Goal: Answer question/provide support

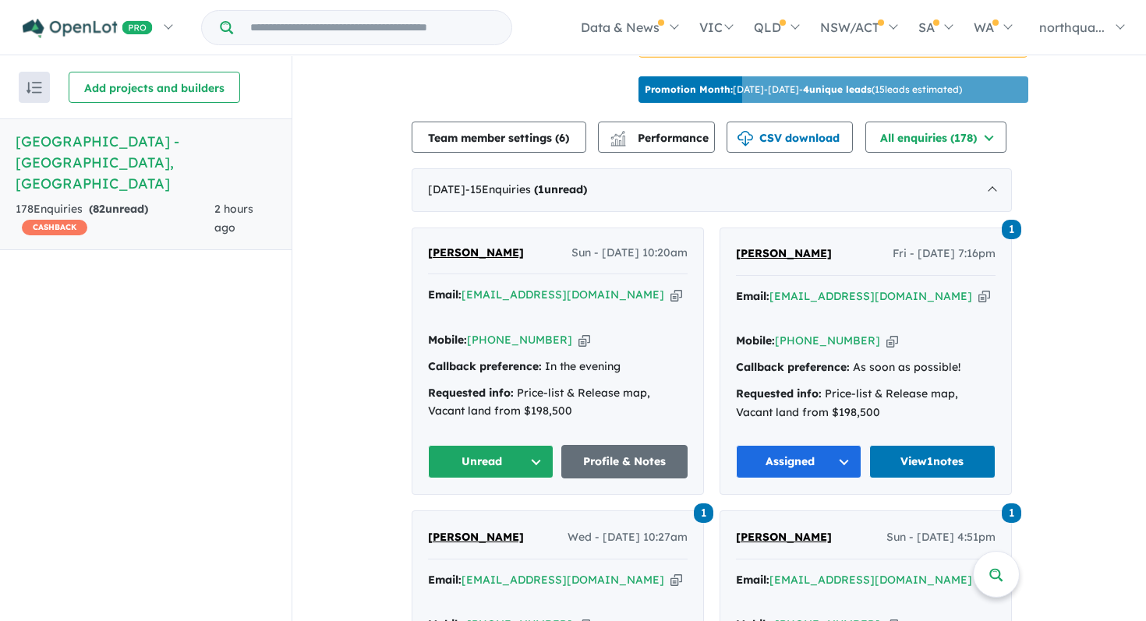
scroll to position [523, 0]
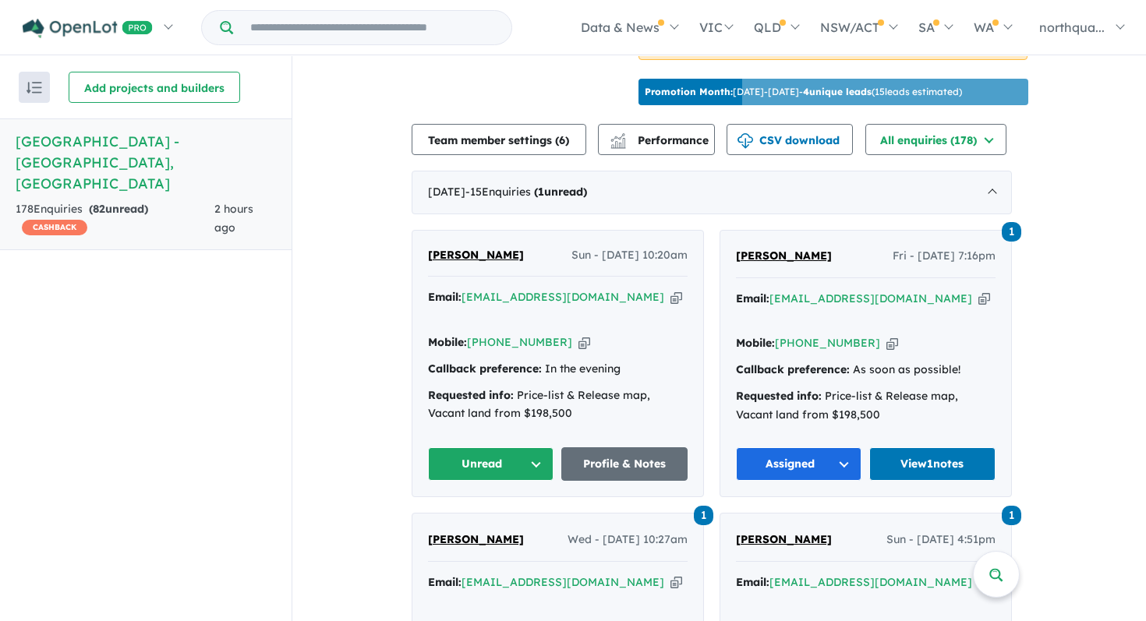
click at [471, 248] on span "[PERSON_NAME]" at bounding box center [476, 255] width 96 height 14
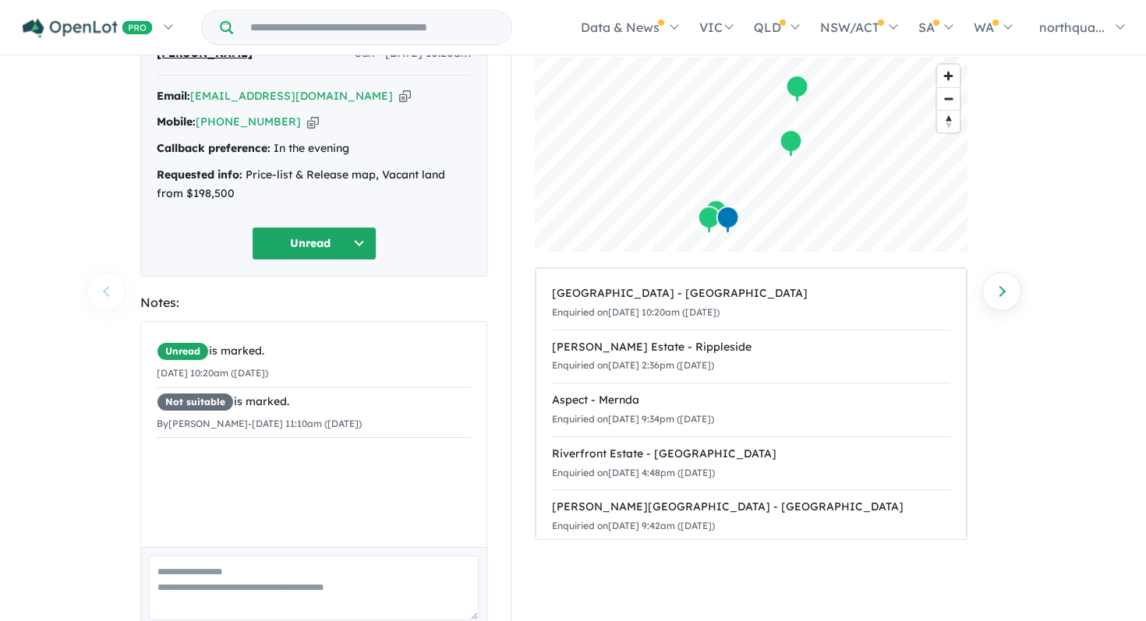
scroll to position [147, 0]
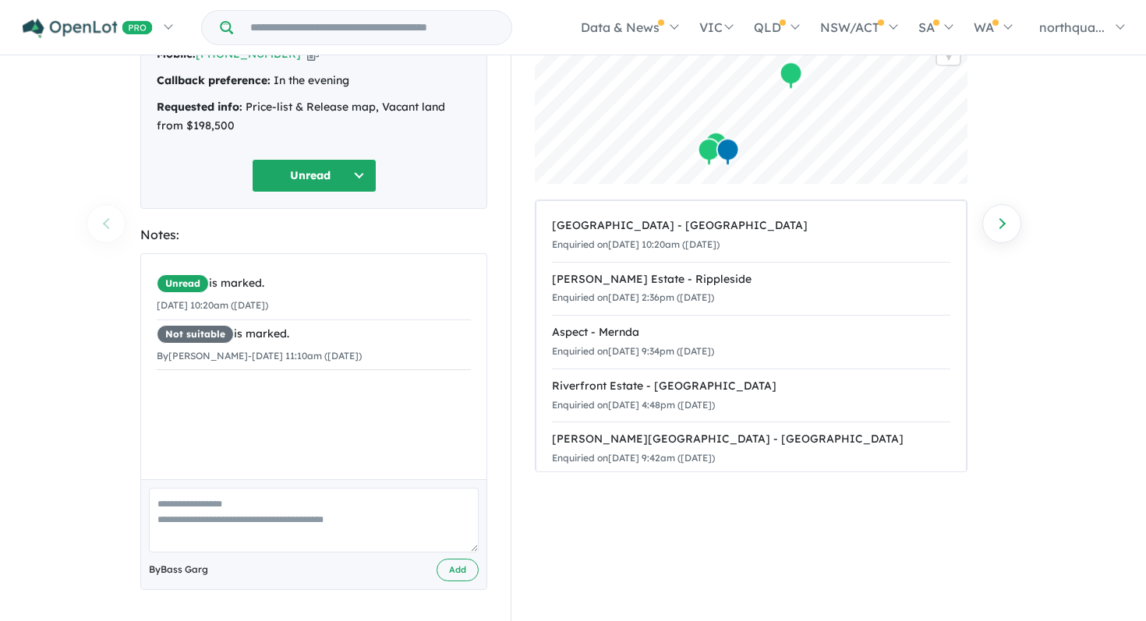
click at [345, 186] on button "Unread" at bounding box center [314, 176] width 125 height 34
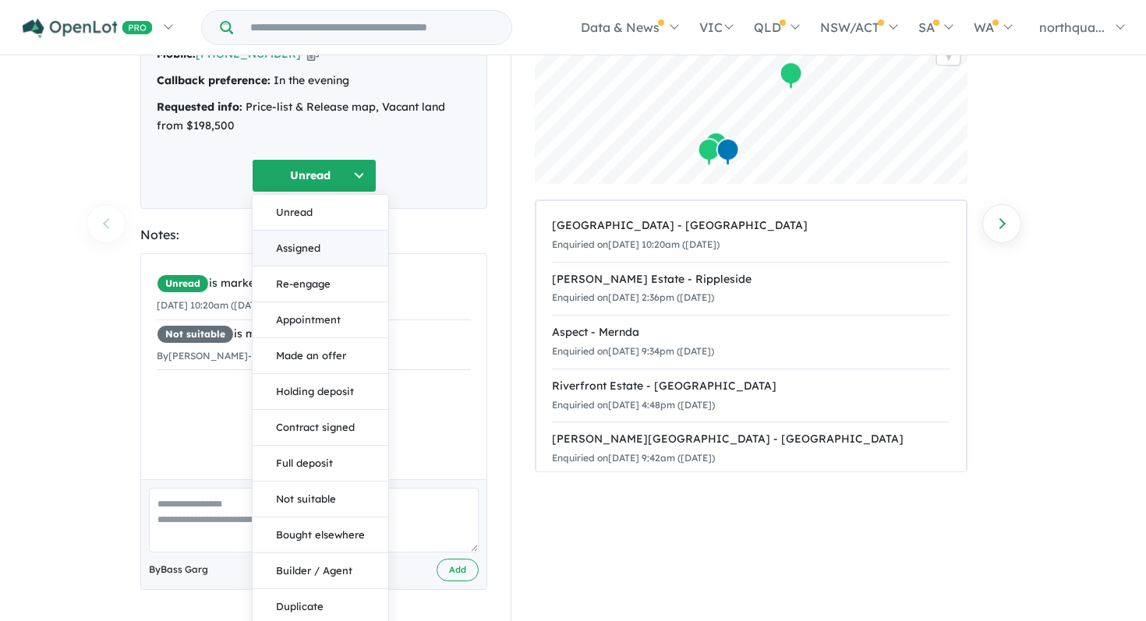
click at [330, 256] on button "Assigned" at bounding box center [320, 249] width 136 height 36
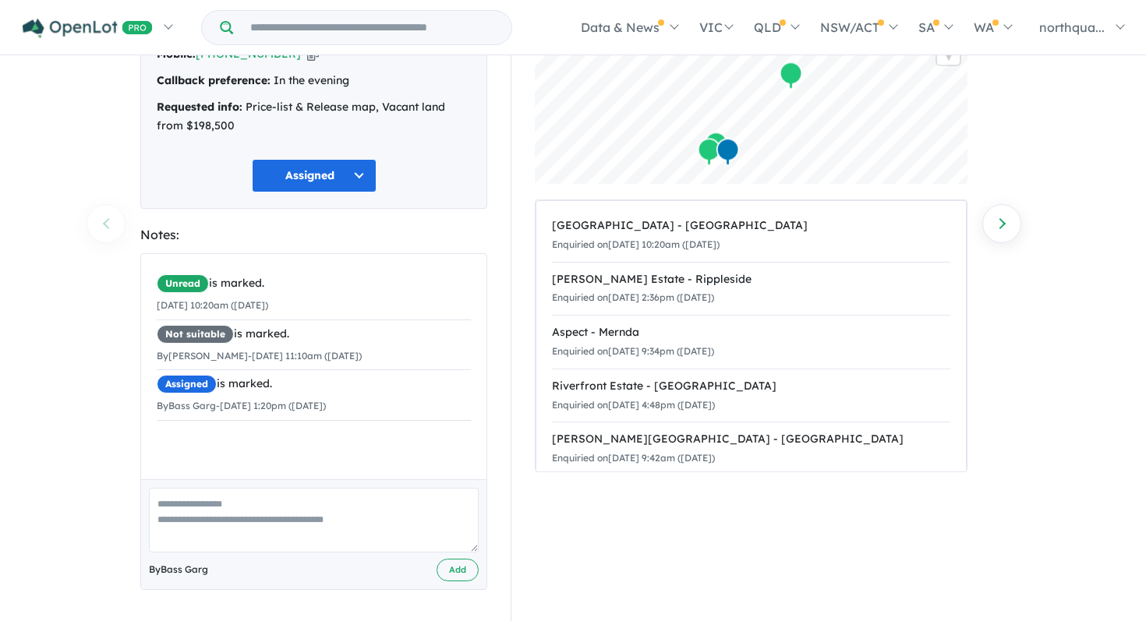
click at [309, 505] on textarea at bounding box center [314, 520] width 330 height 65
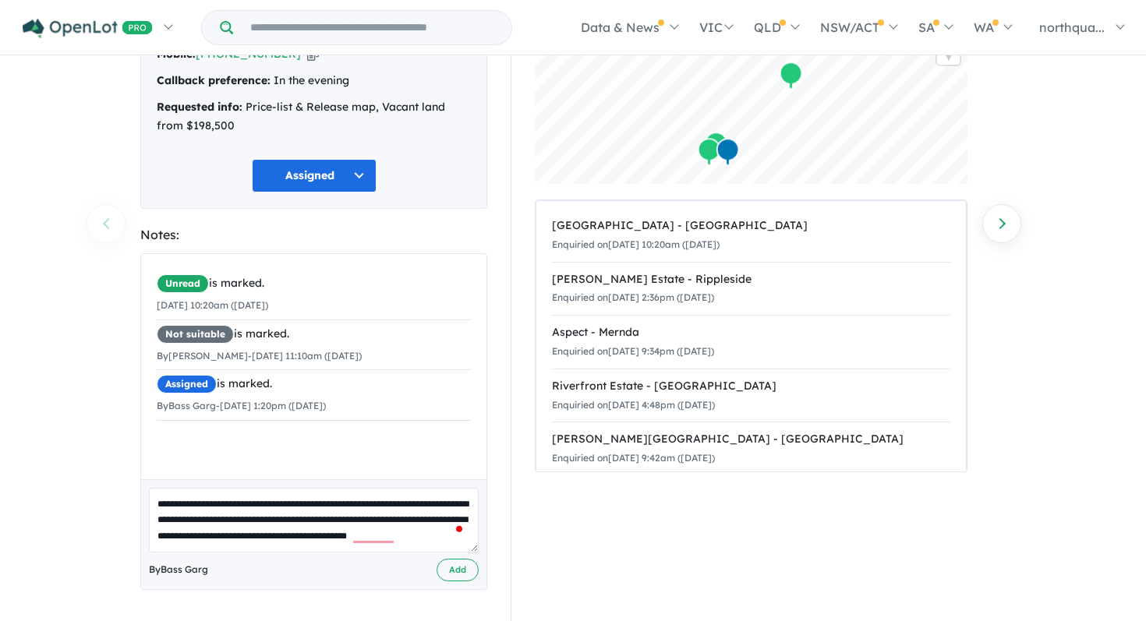
scroll to position [5, 0]
type textarea "**********"
click at [462, 562] on button "Add" at bounding box center [457, 570] width 42 height 23
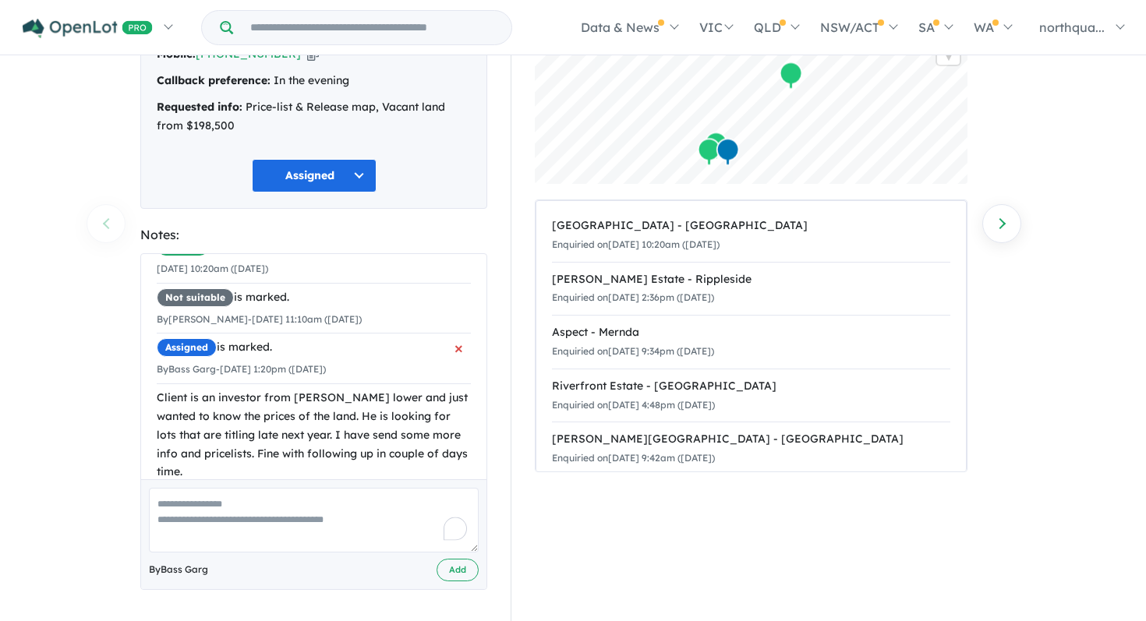
scroll to position [64, 0]
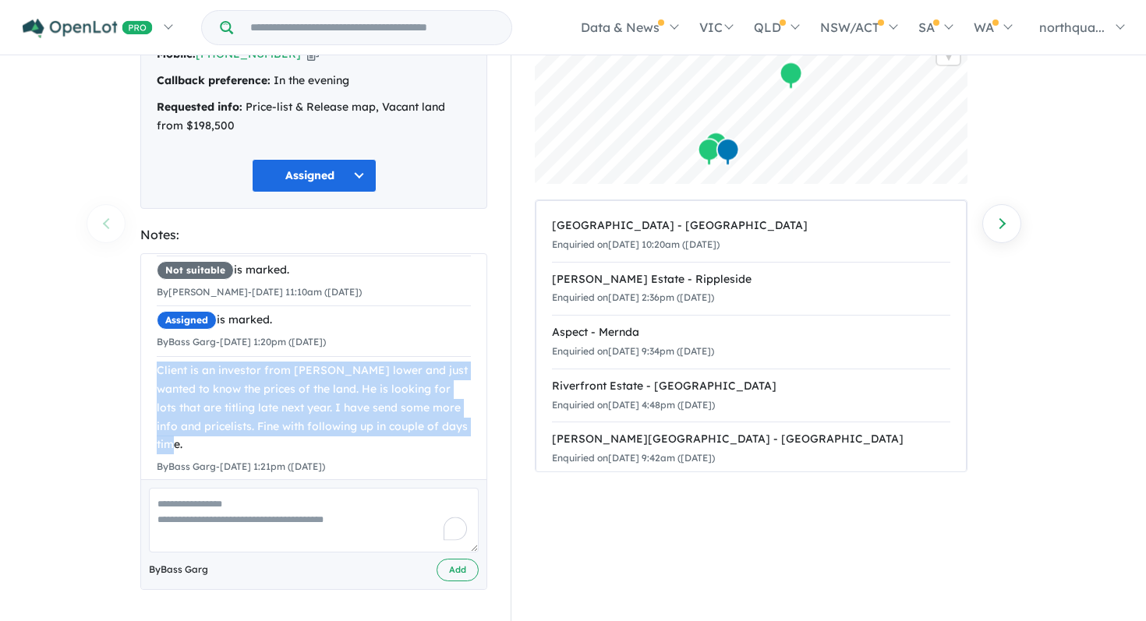
drag, startPoint x: 474, startPoint y: 426, endPoint x: 143, endPoint y: 369, distance: 336.0
click at [143, 369] on div "Unread is marked. 31/08/2025 10:20am (Sunday) Not suitable is marked. By Maddie…" at bounding box center [313, 343] width 345 height 307
copy div "Client is an investor from Templestowe lower and just wanted to know the prices…"
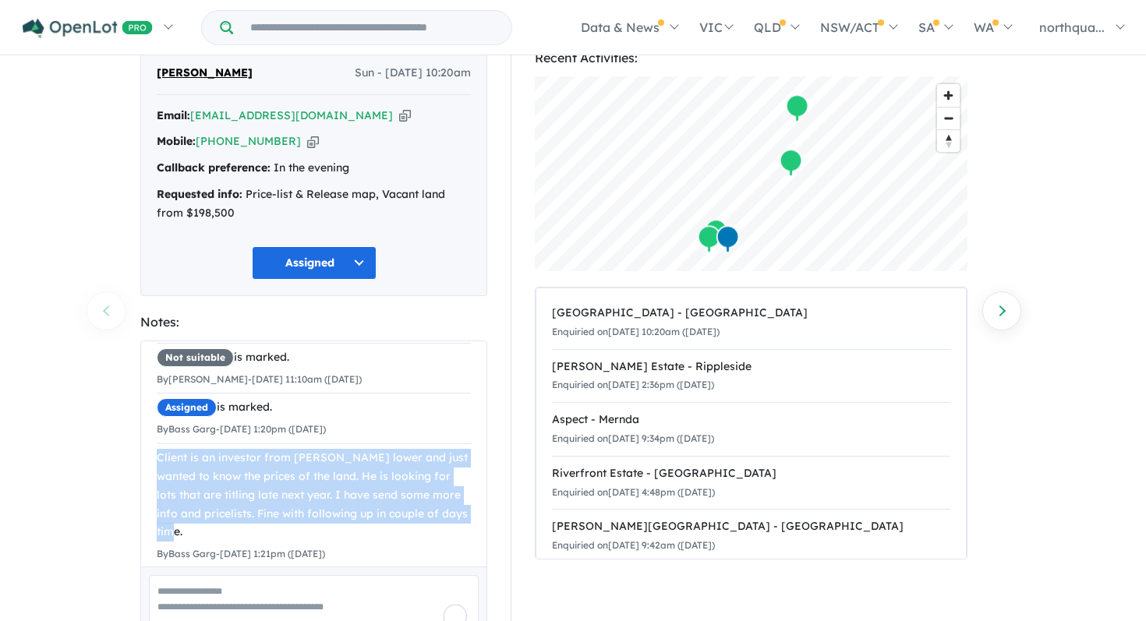
scroll to position [59, 0]
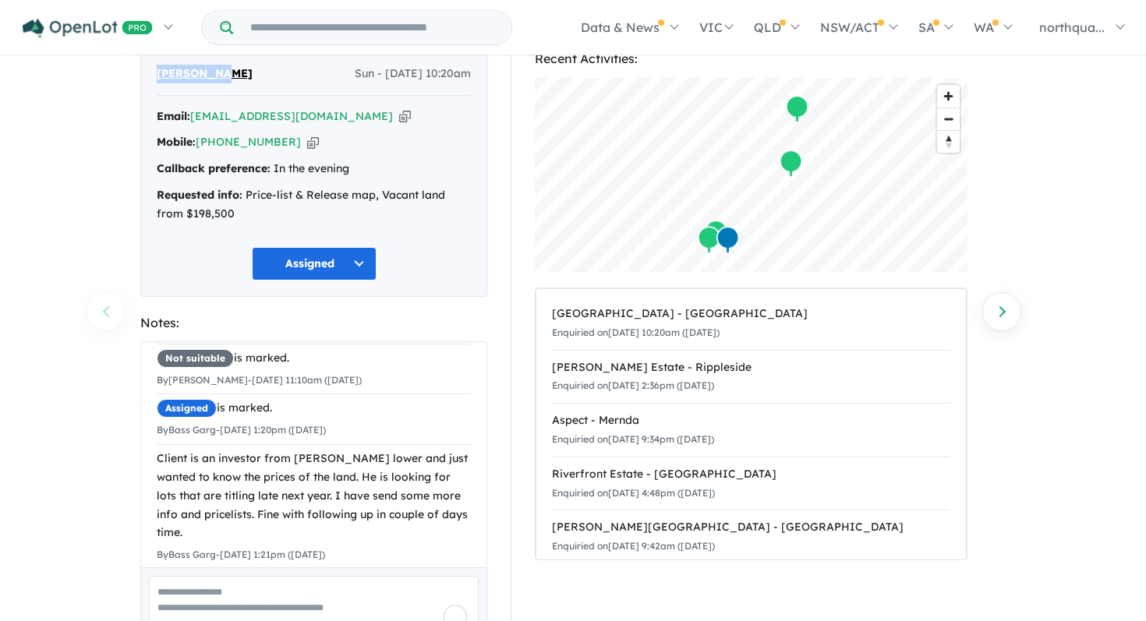
drag, startPoint x: 239, startPoint y: 76, endPoint x: 151, endPoint y: 78, distance: 88.1
click at [151, 77] on div "RANA DUTTA Sun - 31/08/2025, 10:20am Email: sodutr@gmail.com Copied! Mobile: +6…" at bounding box center [313, 172] width 347 height 249
copy span "[PERSON_NAME]"
click at [399, 118] on icon "button" at bounding box center [405, 116] width 12 height 16
copy span "[PERSON_NAME]"
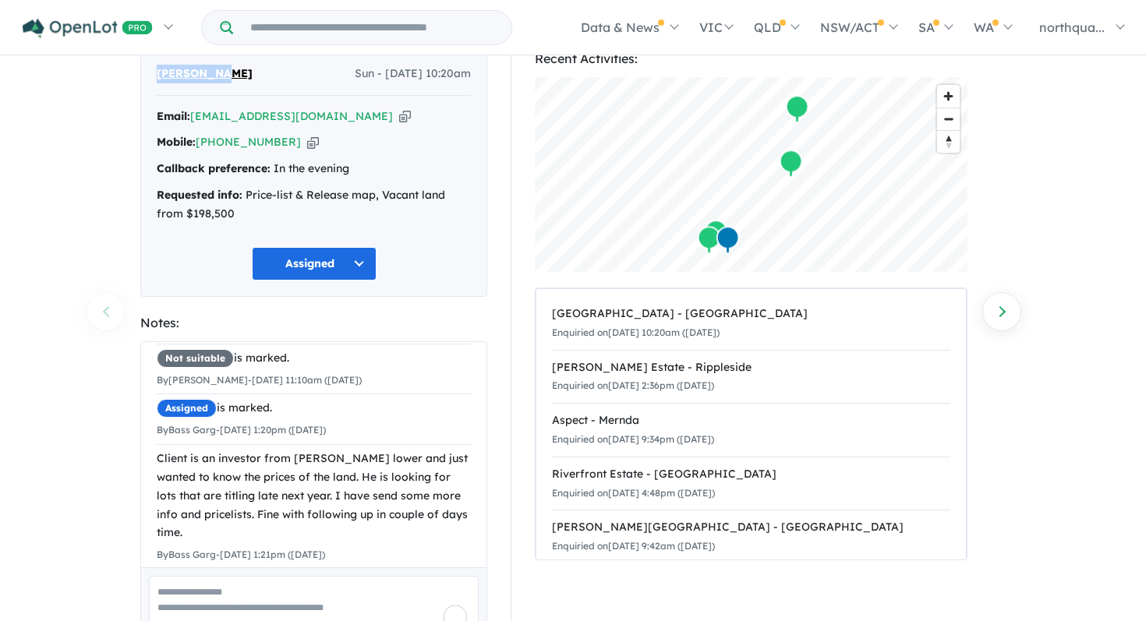
click at [307, 140] on icon "button" at bounding box center [313, 142] width 12 height 16
copy span "[PERSON_NAME]"
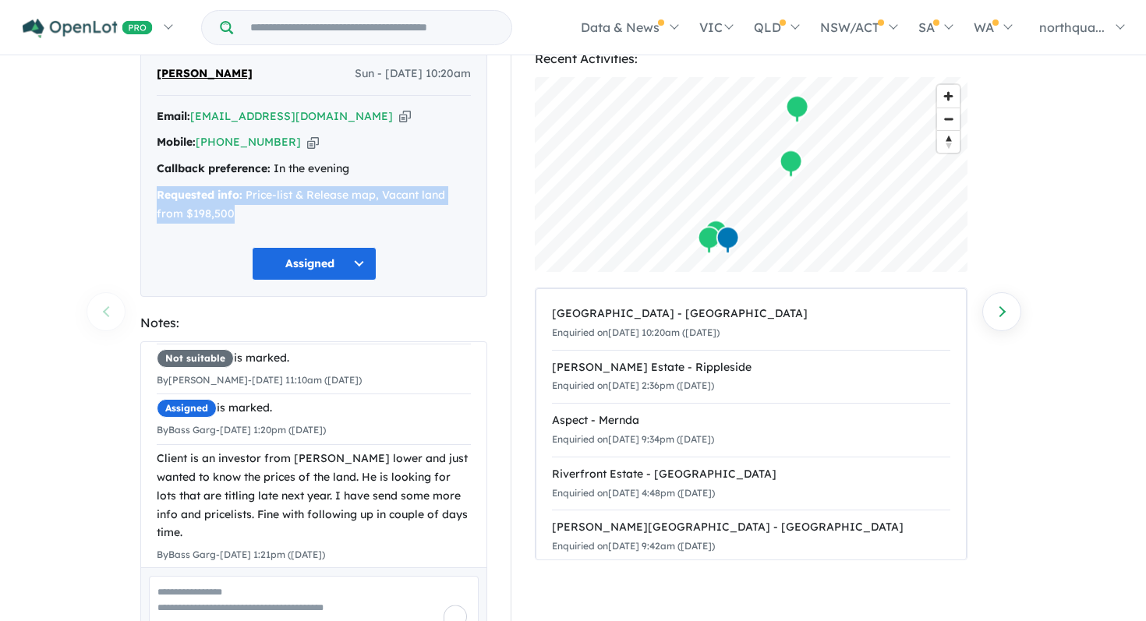
drag, startPoint x: 257, startPoint y: 206, endPoint x: 154, endPoint y: 195, distance: 103.4
click at [154, 195] on div "RANA DUTTA Sun - 31/08/2025, 10:20am Email: sodutr@gmail.com Copied! Mobile: +6…" at bounding box center [313, 172] width 347 height 249
copy div "Requested info: Price-list & Release map, Vacant land from $198,500"
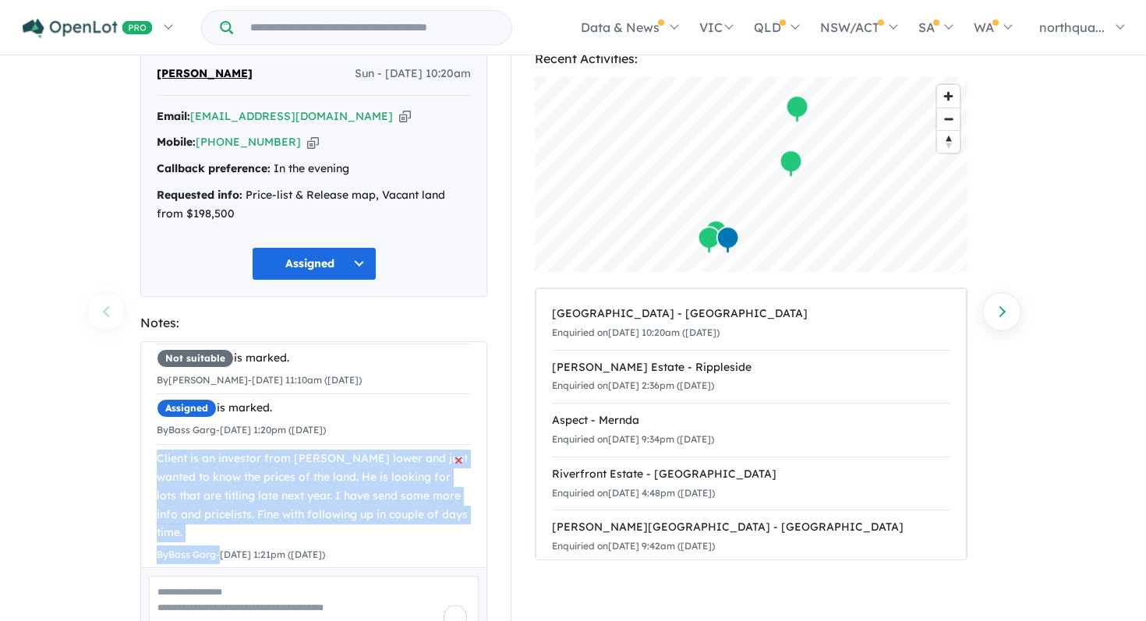
drag, startPoint x: 154, startPoint y: 462, endPoint x: 221, endPoint y: 537, distance: 100.4
click at [221, 537] on div "Unread is marked. 31/08/2025 10:20am (Sunday) Not suitable is marked. By Maddie…" at bounding box center [313, 431] width 345 height 307
copy li "Client is an investor from Templestowe lower and just wanted to know the prices…"
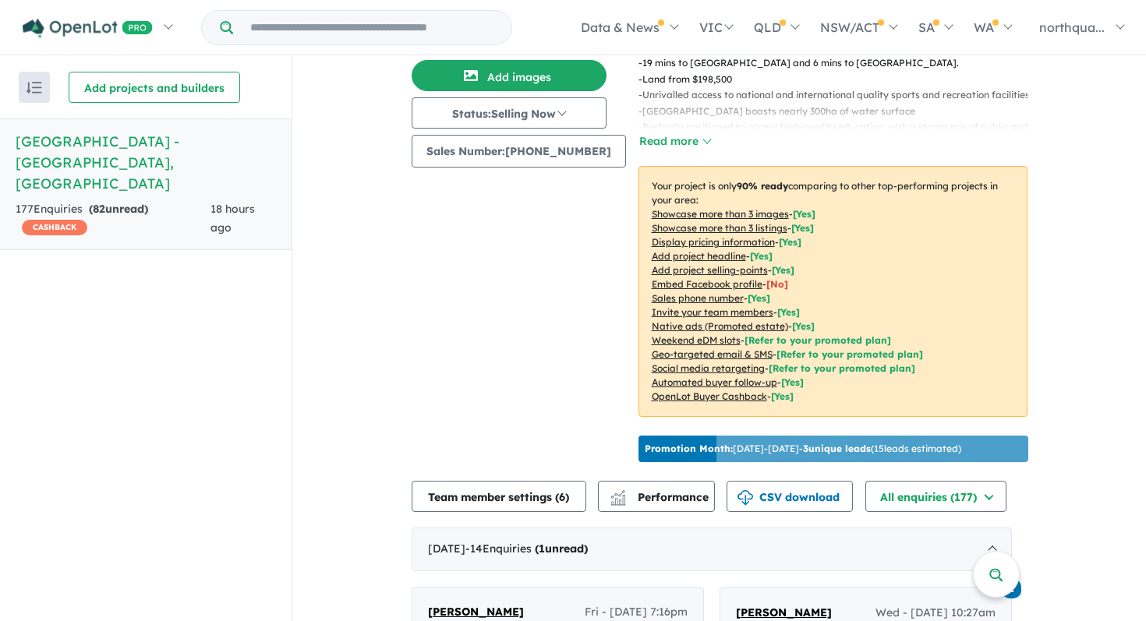
scroll to position [161, 0]
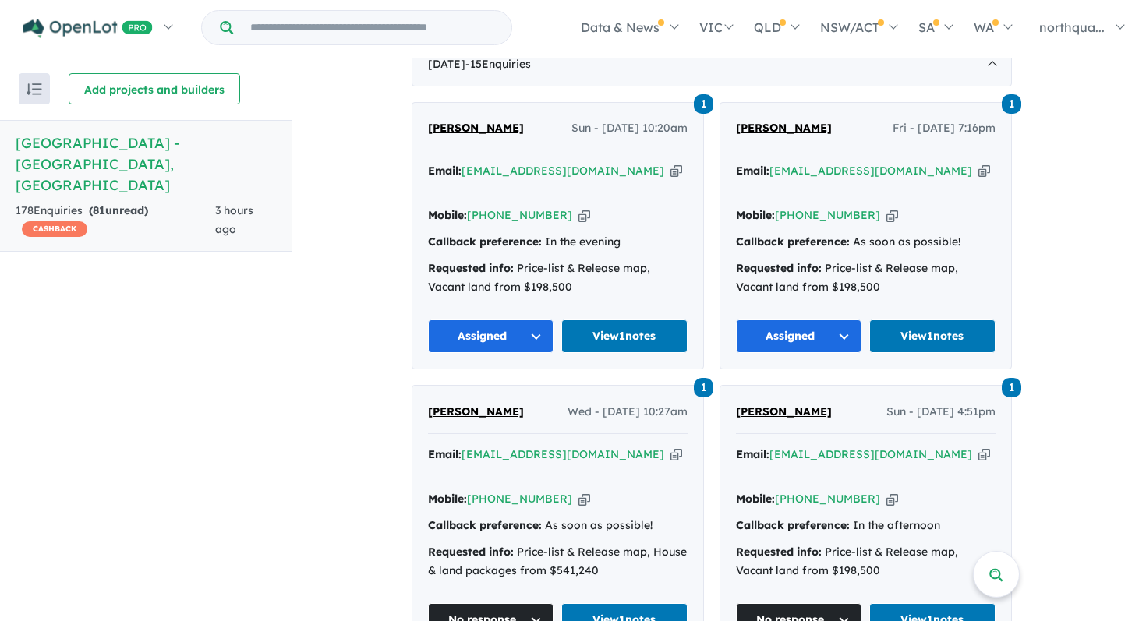
scroll to position [649, 0]
